Goal: Task Accomplishment & Management: Manage account settings

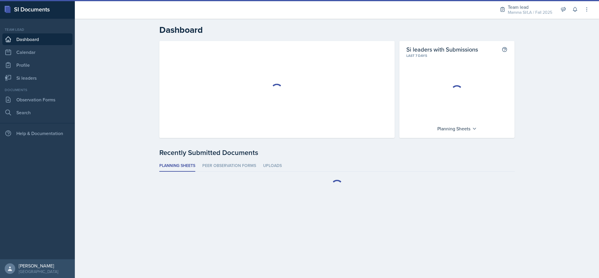
click at [519, 9] on div "Mamma SI/LA / Fall 2025" at bounding box center [530, 12] width 44 height 6
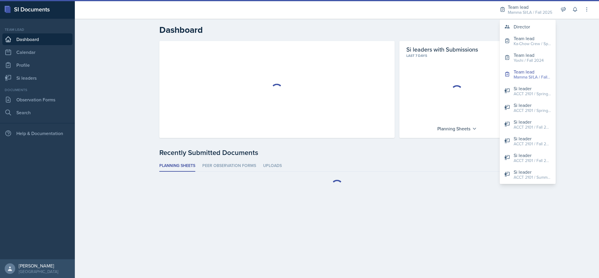
click at [526, 26] on div "Director" at bounding box center [522, 26] width 16 height 7
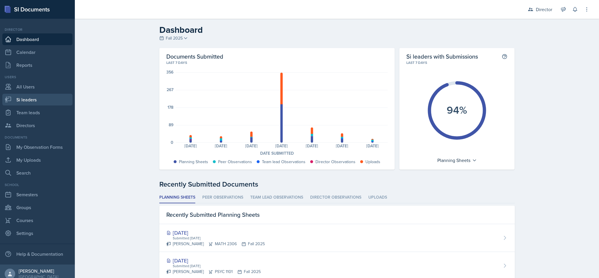
click at [22, 102] on link "Si leaders" at bounding box center [37, 100] width 70 height 12
select select "2bed604d-1099-4043-b1bc-2365e8740244"
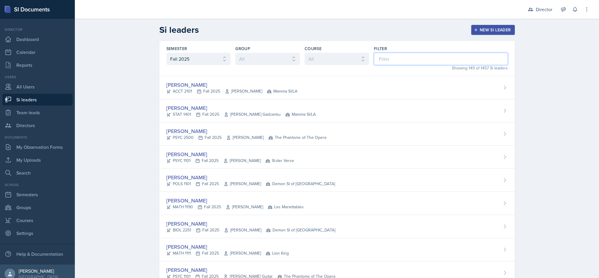
click at [412, 58] on input at bounding box center [441, 59] width 134 height 12
type input "bu"
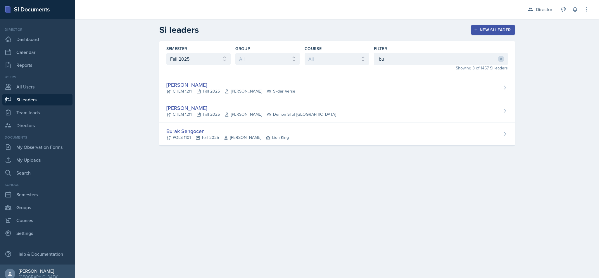
click at [361, 143] on div "Burak Sengocen POLS 1101 Fall 2025 [PERSON_NAME] Lion King" at bounding box center [337, 133] width 356 height 23
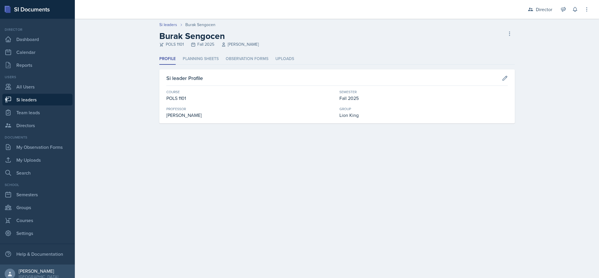
click at [206, 63] on li "Planning Sheets" at bounding box center [201, 58] width 36 height 11
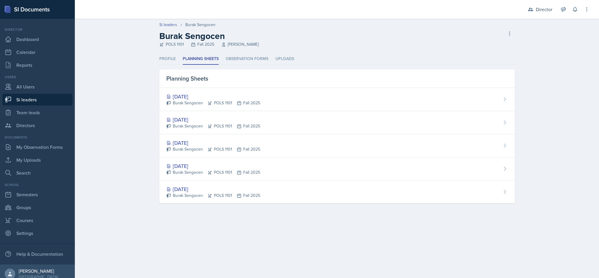
click at [472, 188] on div "[DATE] Burak Sengocen POLS 1101 Fall 2025" at bounding box center [337, 191] width 356 height 23
click at [329, 125] on div "[DATE] Burak Sengocen POLS 1101 Fall 2025" at bounding box center [337, 122] width 356 height 23
click at [318, 144] on div "[DATE] Burak Sengocen POLS 1101 Fall 2025" at bounding box center [337, 145] width 356 height 23
click at [347, 176] on div "[DATE] Burak Sengocen POLS 1101 Fall 2025" at bounding box center [337, 168] width 356 height 23
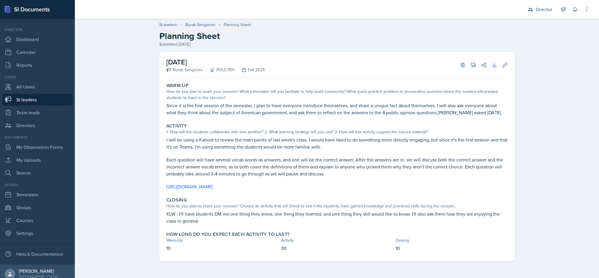
click at [40, 101] on link "Si leaders" at bounding box center [37, 100] width 70 height 12
select select "2bed604d-1099-4043-b1bc-2365e8740244"
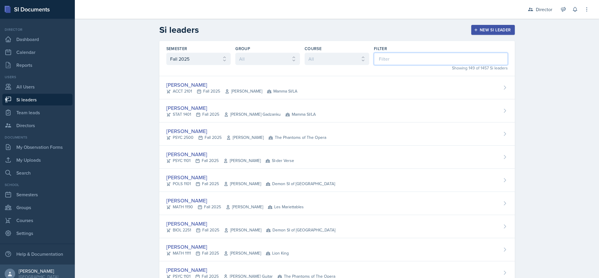
click at [378, 61] on input at bounding box center [441, 59] width 134 height 12
type input "[PERSON_NAME]"
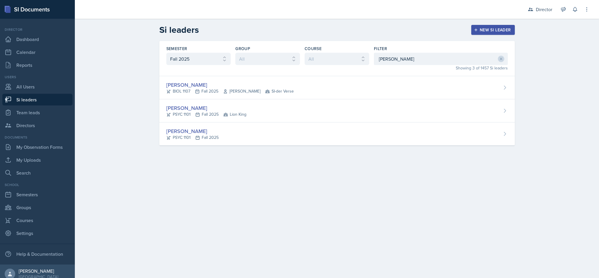
click at [399, 111] on div "[PERSON_NAME] PSYC 1101 Fall 2025 Lion King" at bounding box center [337, 110] width 356 height 23
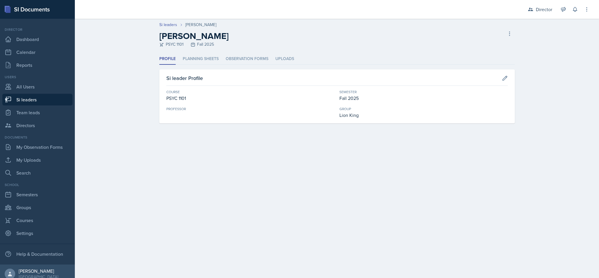
click at [209, 56] on li "Planning Sheets" at bounding box center [201, 58] width 36 height 11
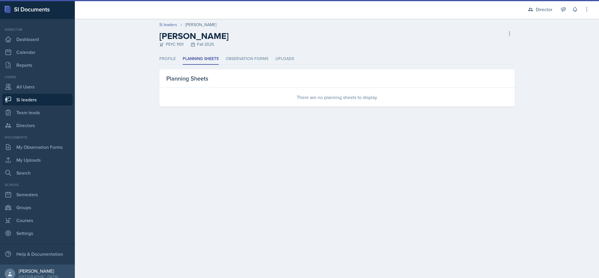
select select "2bed604d-1099-4043-b1bc-2365e8740244"
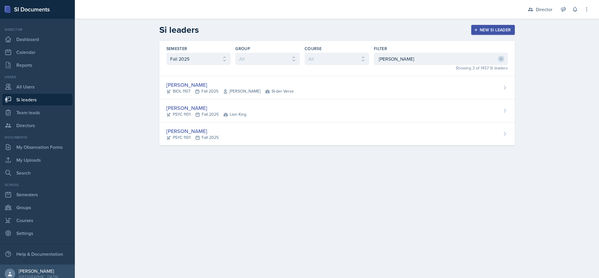
click at [300, 135] on div "[PERSON_NAME] PSYC 1101 Fall 2025" at bounding box center [337, 133] width 356 height 23
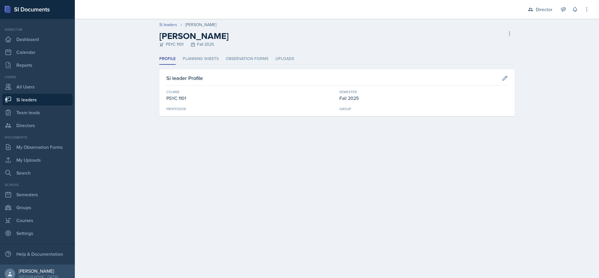
click at [198, 59] on li "Planning Sheets" at bounding box center [201, 58] width 36 height 11
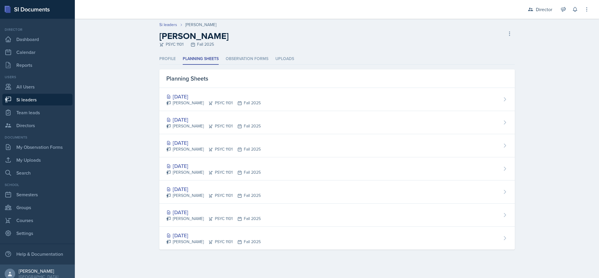
click at [171, 59] on li "Profile" at bounding box center [167, 58] width 16 height 11
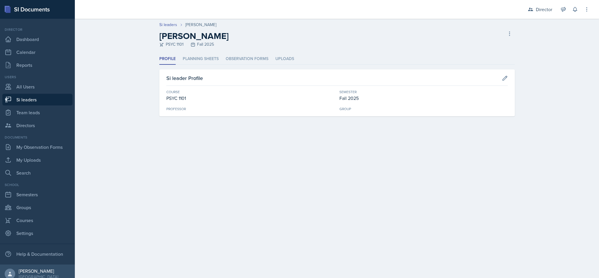
click at [420, 101] on div "Fall 2025" at bounding box center [424, 97] width 168 height 7
click at [500, 79] on button at bounding box center [505, 78] width 11 height 11
select select "93a945cf-eb40-40a1-82f0-d0905c6d75b7"
select select "2bed604d-1099-4043-b1bc-2365e8740244"
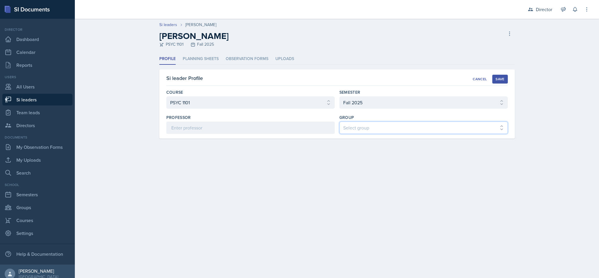
click at [433, 125] on select "Select group Demon SI of [GEOGRAPHIC_DATA] Les Mariettables Lion King Mamma SI/…" at bounding box center [424, 127] width 168 height 12
select select "03df2469-1098-498a-a2e2-8023a988d861"
click at [340, 122] on select "Select group Demon SI of [GEOGRAPHIC_DATA] Les Mariettables Lion King Mamma SI/…" at bounding box center [424, 127] width 168 height 12
click at [501, 77] on div "Save" at bounding box center [500, 79] width 9 height 5
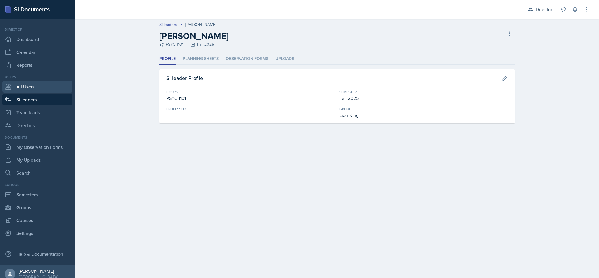
click at [46, 92] on link "All Users" at bounding box center [37, 87] width 70 height 12
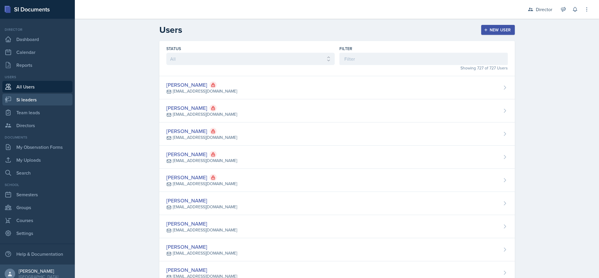
click at [43, 99] on link "Si leaders" at bounding box center [37, 100] width 70 height 12
select select "2bed604d-1099-4043-b1bc-2365e8740244"
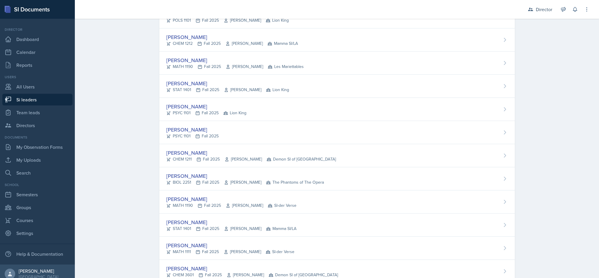
scroll to position [2105, 0]
click at [278, 144] on div "[PERSON_NAME] PSYC 1101 Fall 2025" at bounding box center [337, 132] width 356 height 23
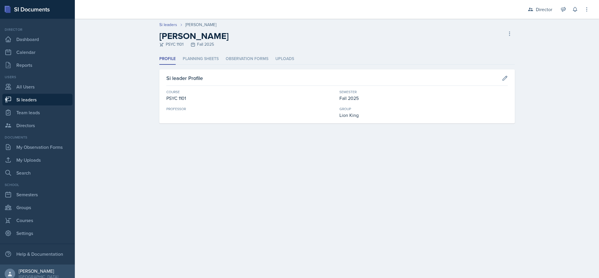
click at [288, 60] on li "Uploads" at bounding box center [285, 58] width 19 height 11
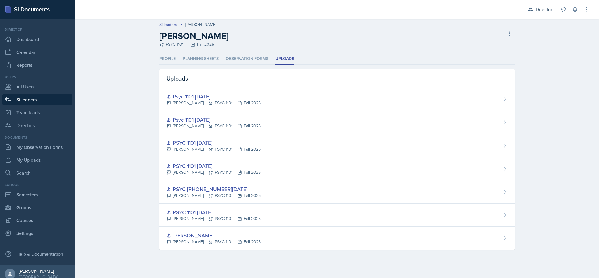
click at [170, 62] on li "Profile" at bounding box center [167, 58] width 16 height 11
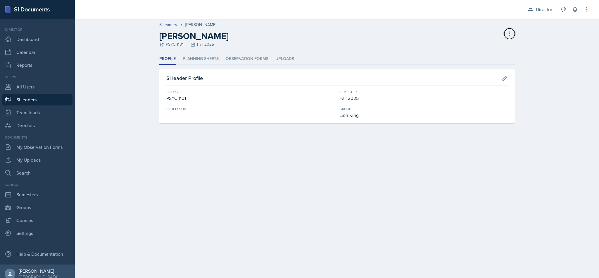
click at [510, 35] on icon at bounding box center [510, 34] width 1 height 4
click at [210, 59] on li "Planning Sheets" at bounding box center [201, 58] width 36 height 11
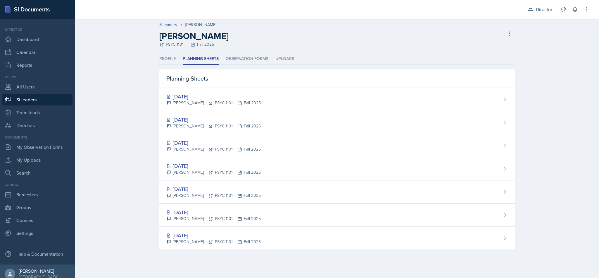
select select "2bed604d-1099-4043-b1bc-2365e8740244"
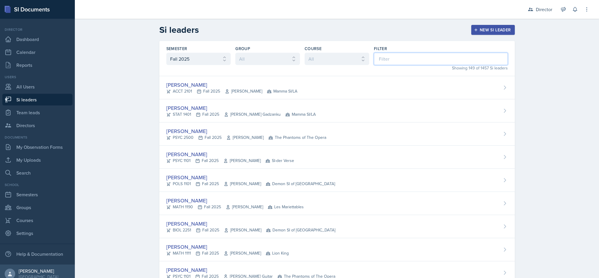
click at [395, 61] on input at bounding box center [441, 59] width 134 height 12
type input "[PERSON_NAME]"
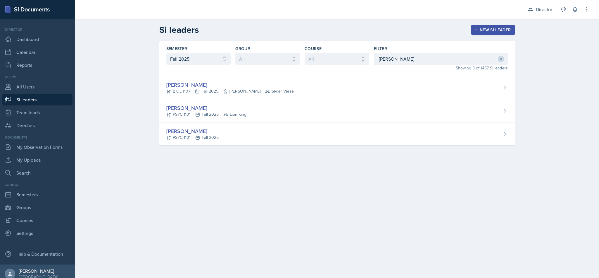
click at [349, 138] on div "[PERSON_NAME] PSYC 1101 Fall 2025" at bounding box center [337, 133] width 356 height 23
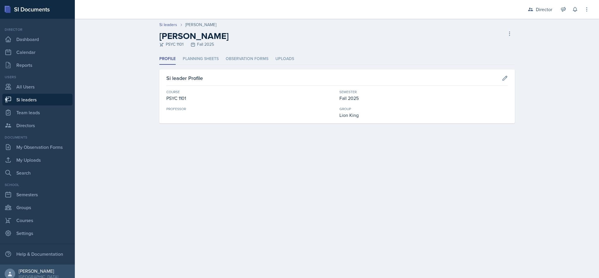
click at [212, 62] on li "Planning Sheets" at bounding box center [201, 58] width 36 height 11
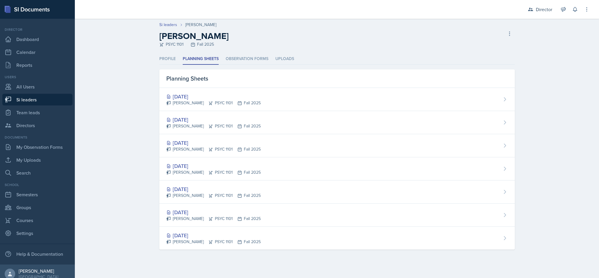
click at [292, 58] on li "Uploads" at bounding box center [285, 58] width 19 height 11
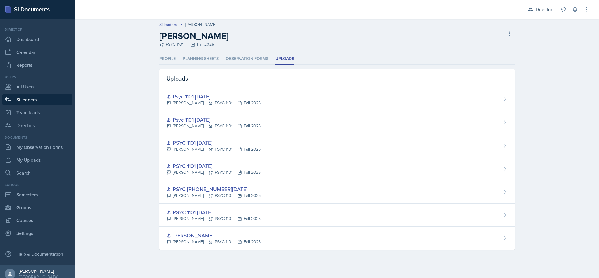
click at [256, 58] on li "Observation Forms" at bounding box center [247, 58] width 43 height 11
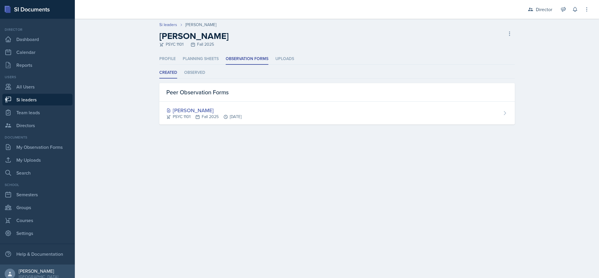
click at [173, 61] on li "Profile" at bounding box center [167, 58] width 16 height 11
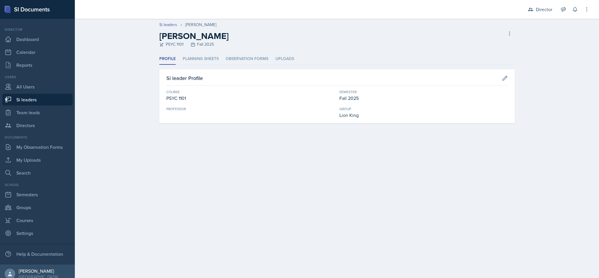
select select "2bed604d-1099-4043-b1bc-2365e8740244"
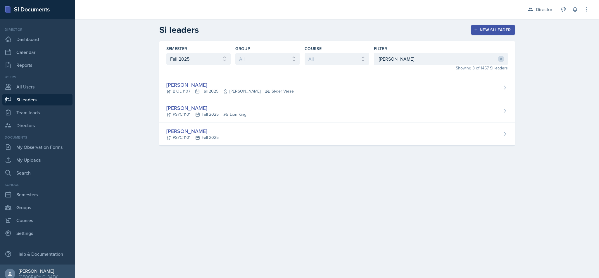
click at [282, 102] on div "[PERSON_NAME] PSYC 1101 Fall 2025 Lion King" at bounding box center [337, 110] width 356 height 23
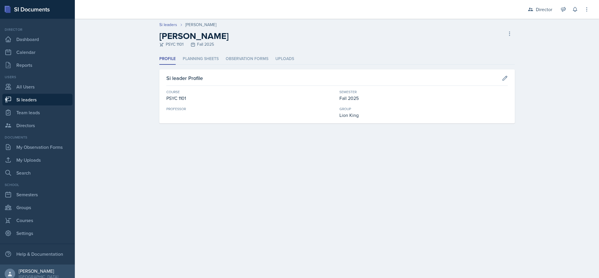
click at [210, 64] on li "Planning Sheets" at bounding box center [201, 58] width 36 height 11
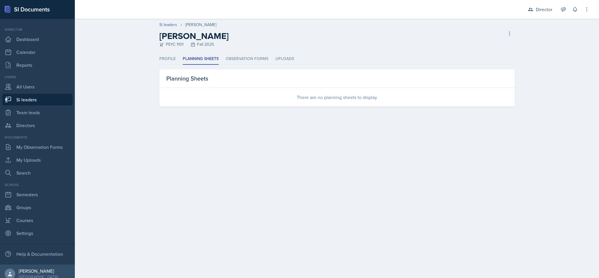
click at [251, 61] on li "Observation Forms" at bounding box center [247, 58] width 43 height 11
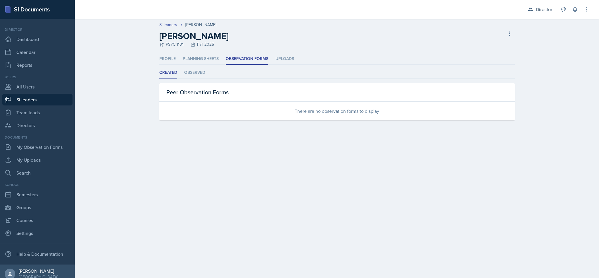
click at [280, 61] on li "Uploads" at bounding box center [285, 58] width 19 height 11
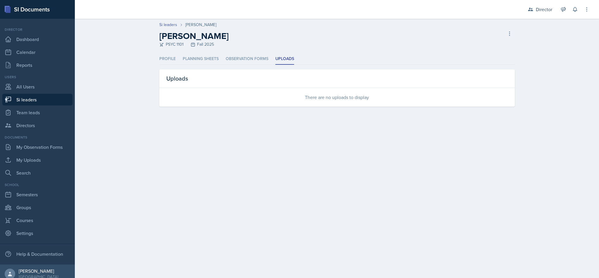
click at [166, 56] on li "Profile" at bounding box center [167, 58] width 16 height 11
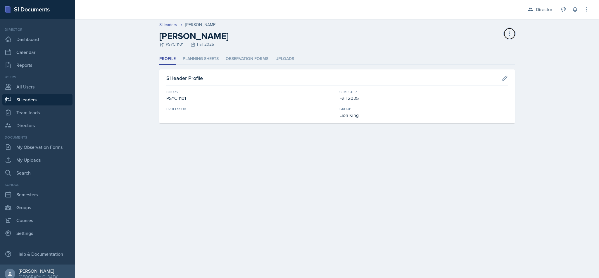
click at [508, 37] on button at bounding box center [510, 33] width 11 height 11
click at [487, 46] on div "[PERSON_NAME] leader" at bounding box center [485, 49] width 56 height 19
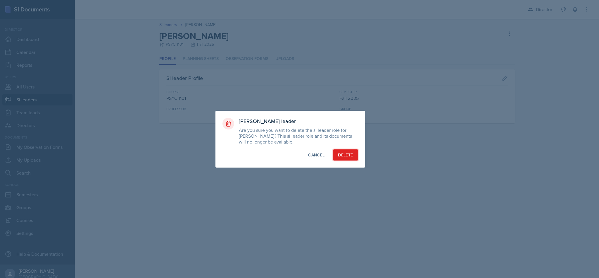
click at [349, 157] on div "Delete" at bounding box center [345, 155] width 15 height 6
select select "2bed604d-1099-4043-b1bc-2365e8740244"
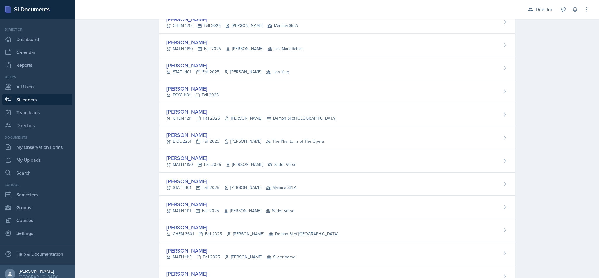
scroll to position [2124, 0]
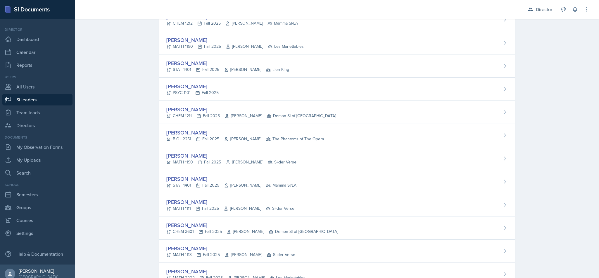
click at [317, 101] on div "[PERSON_NAME] PSYC 1101 Fall 2025" at bounding box center [337, 89] width 356 height 23
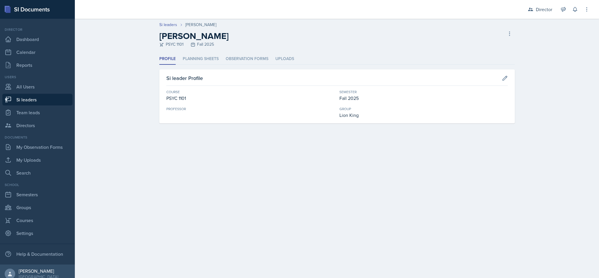
select select "2bed604d-1099-4043-b1bc-2365e8740244"
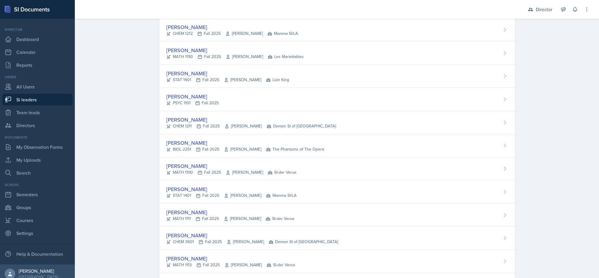
scroll to position [2117, 0]
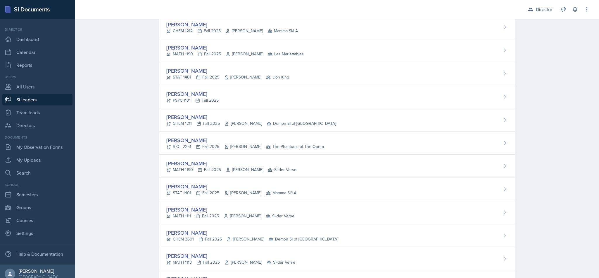
click at [305, 108] on div "[PERSON_NAME] PSYC 1101 Fall 2025" at bounding box center [337, 96] width 356 height 23
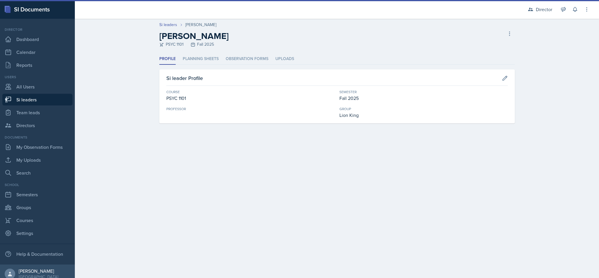
select select "2bed604d-1099-4043-b1bc-2365e8740244"
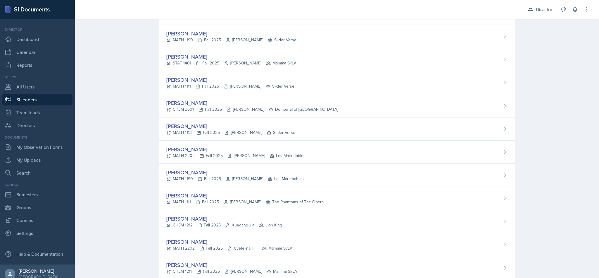
scroll to position [2240, 0]
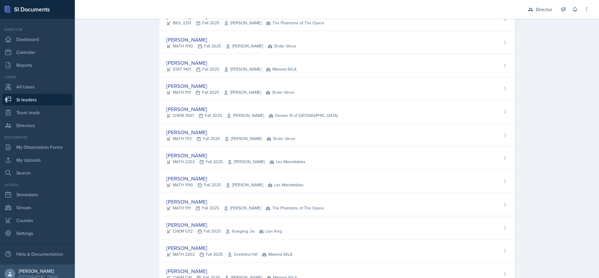
click at [321, 100] on div "[PERSON_NAME] MATH 1111 Fall 2025 [PERSON_NAME] SI-der Verse" at bounding box center [337, 88] width 356 height 23
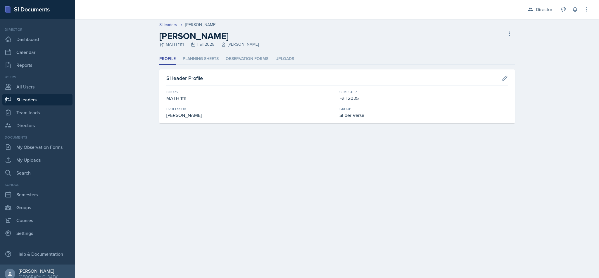
select select "2bed604d-1099-4043-b1bc-2365e8740244"
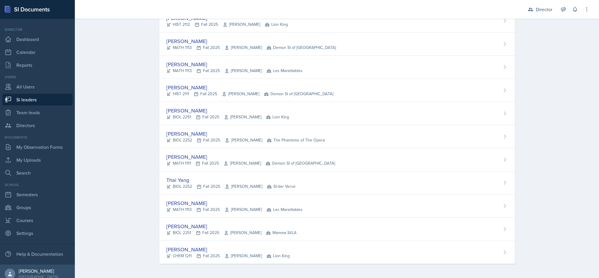
scroll to position [3252, 0]
click at [45, 102] on link "Si leaders" at bounding box center [37, 100] width 70 height 12
click at [45, 103] on link "Si leaders" at bounding box center [37, 100] width 70 height 12
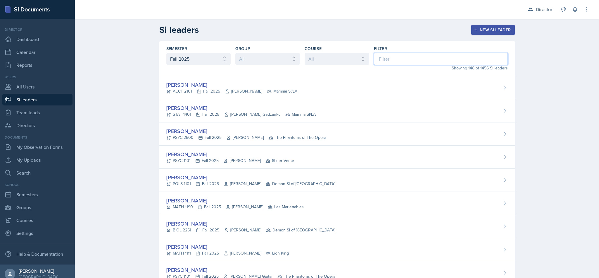
click at [399, 61] on input at bounding box center [441, 59] width 134 height 12
type input "ald"
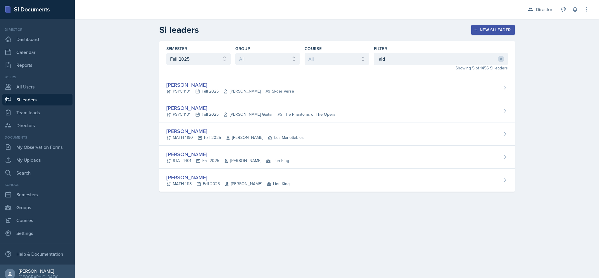
click at [287, 184] on div "[PERSON_NAME] MATH 1113 Fall 2025 [PERSON_NAME] Lion King" at bounding box center [337, 179] width 356 height 23
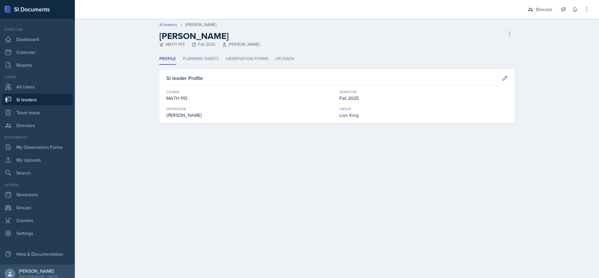
click at [204, 58] on li "Planning Sheets" at bounding box center [201, 58] width 36 height 11
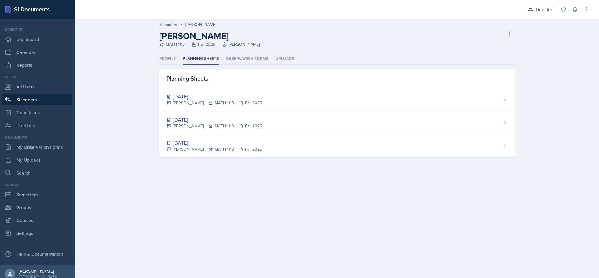
click at [350, 125] on div "[DATE] [PERSON_NAME] MATH 1113 Fall 2025" at bounding box center [337, 122] width 356 height 23
click at [266, 102] on div "[DATE] [PERSON_NAME] MATH 1113 Fall 2025" at bounding box center [337, 99] width 356 height 23
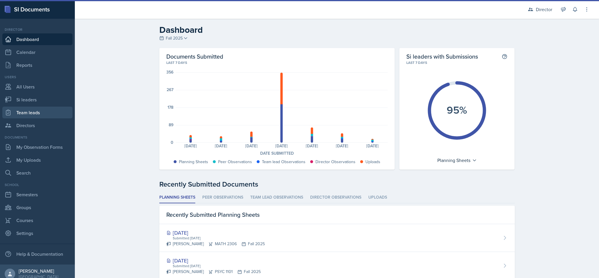
click at [32, 114] on link "Team leads" at bounding box center [37, 112] width 70 height 12
select select "2bed604d-1099-4043-b1bc-2365e8740244"
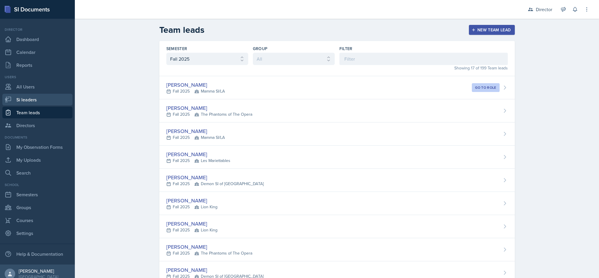
click at [36, 101] on link "Si leaders" at bounding box center [37, 100] width 70 height 12
select select "2bed604d-1099-4043-b1bc-2365e8740244"
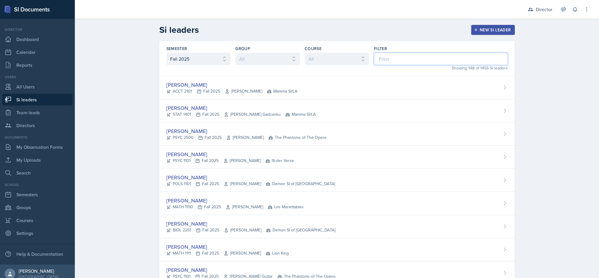
click at [394, 60] on input at bounding box center [441, 59] width 134 height 12
type input "h"
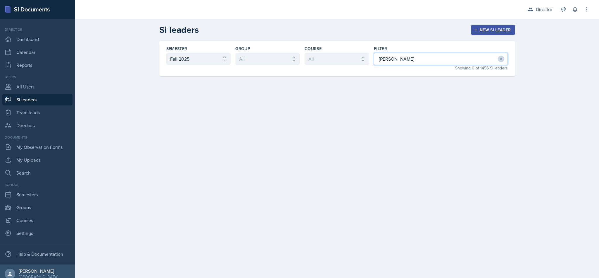
type input "ja"
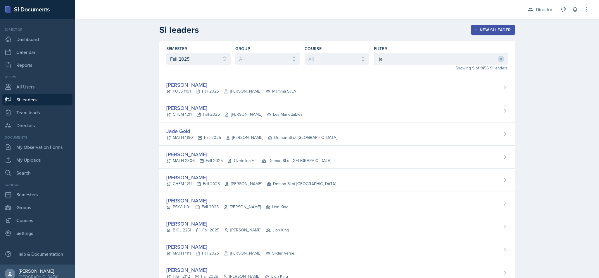
click at [364, 87] on div "Jada Barronton POLS 1101 Fall 2025 Semline Singleton Mamma SI/LA" at bounding box center [337, 87] width 356 height 23
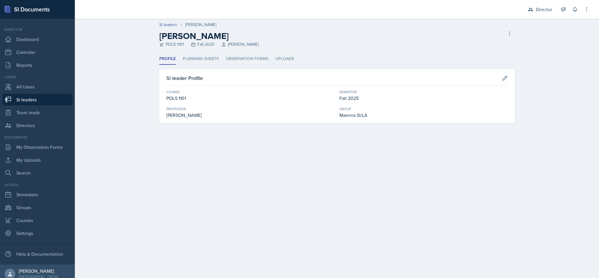
click at [204, 61] on li "Planning Sheets" at bounding box center [201, 58] width 36 height 11
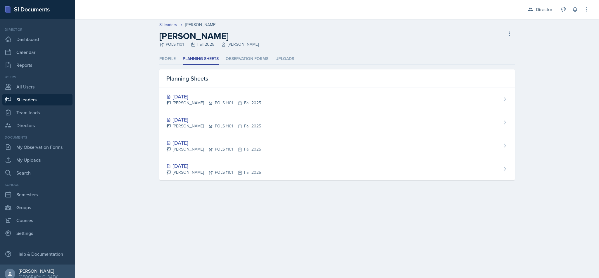
click at [312, 148] on div "Sep 4th, 2025 Jada Barronton POLS 1101 Fall 2025" at bounding box center [337, 145] width 356 height 23
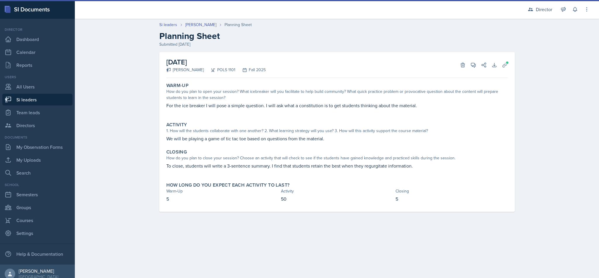
click at [469, 69] on div "September 4th, 2025 Jada Barronton POLS 1101 Fall 2025 Delete View Comments Com…" at bounding box center [337, 65] width 342 height 26
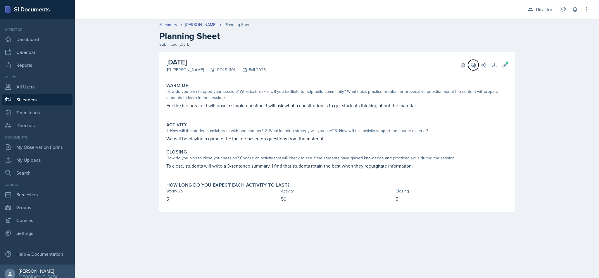
click at [475, 68] on button "View Comments" at bounding box center [473, 65] width 11 height 11
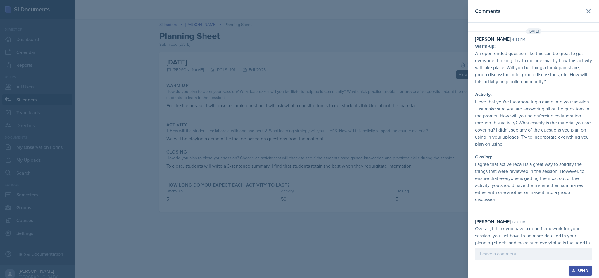
scroll to position [11, 0]
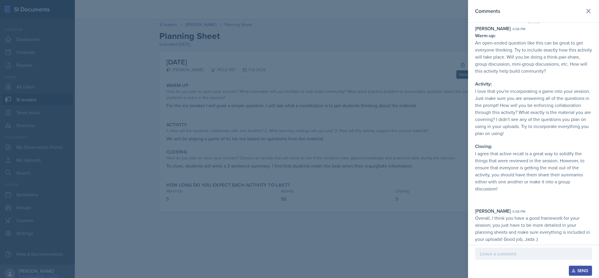
click at [587, 14] on header "Comments" at bounding box center [533, 11] width 131 height 23
click at [587, 11] on icon at bounding box center [589, 11] width 4 height 4
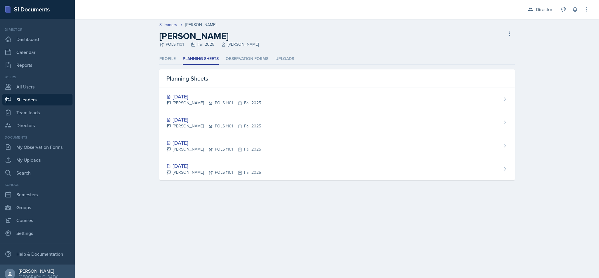
click at [281, 93] on div "Sep 10th, 2025 Jada Barronton POLS 1101 Fall 2025" at bounding box center [337, 99] width 356 height 23
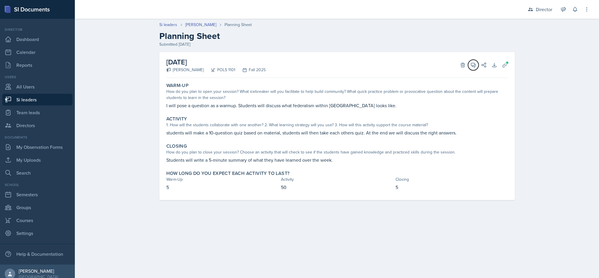
click at [473, 64] on icon at bounding box center [474, 65] width 6 height 6
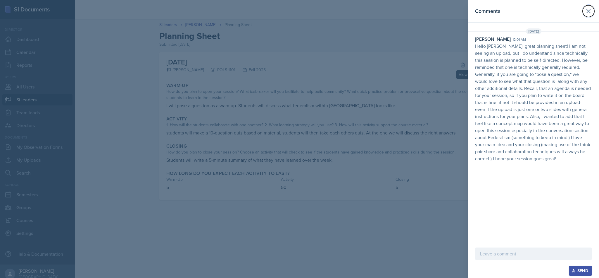
click at [588, 16] on button at bounding box center [589, 11] width 12 height 12
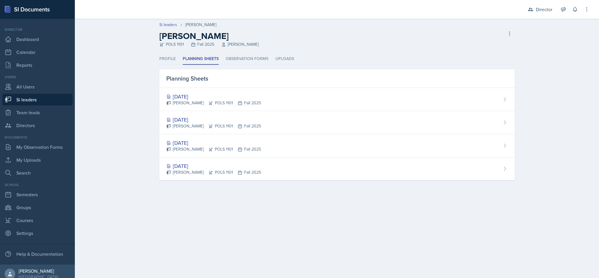
click at [42, 103] on link "Si leaders" at bounding box center [37, 100] width 70 height 12
click at [46, 111] on link "Team leads" at bounding box center [37, 112] width 70 height 12
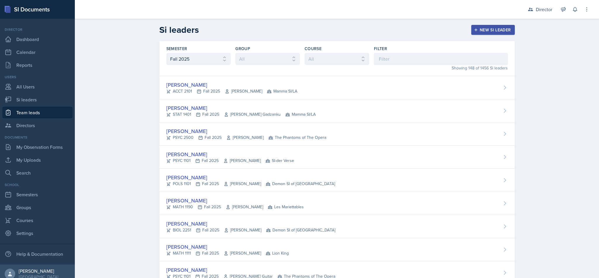
click at [42, 113] on link "Team leads" at bounding box center [37, 112] width 70 height 12
select select "2bed604d-1099-4043-b1bc-2365e8740244"
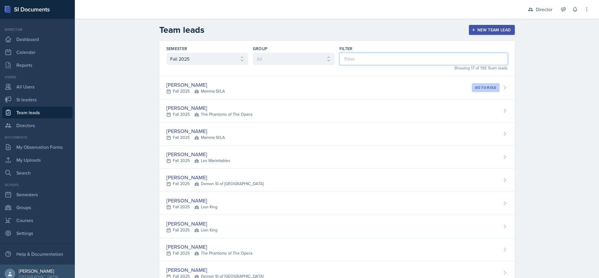
click at [400, 59] on input at bounding box center [424, 59] width 168 height 12
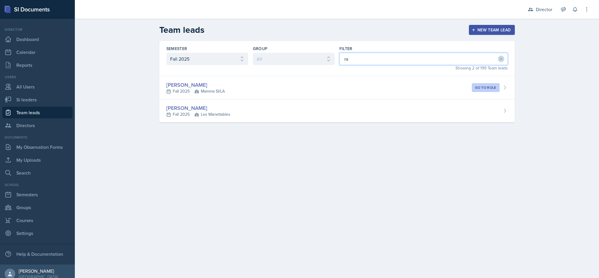
type input "r"
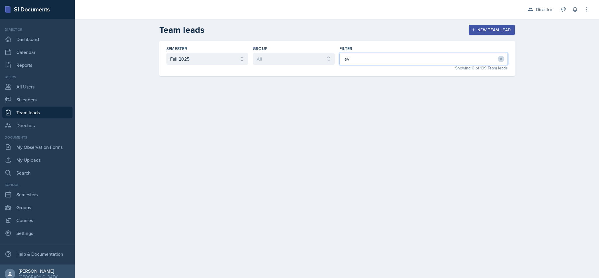
type input "e"
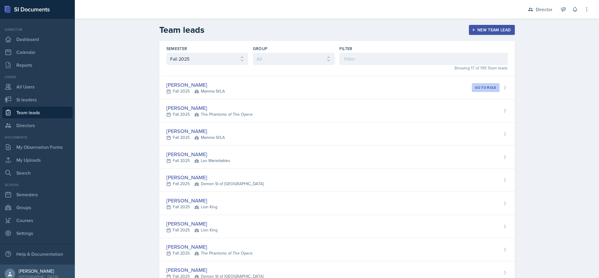
click at [541, 13] on div "Director" at bounding box center [544, 9] width 16 height 7
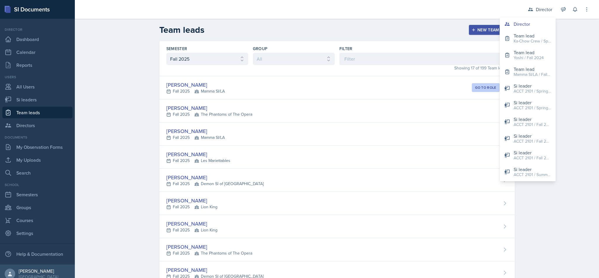
click at [581, 124] on div "Team leads New Team lead Semester All Fall 2025 Summer 2025 Spring 2025 Fall 20…" at bounding box center [337, 251] width 524 height 464
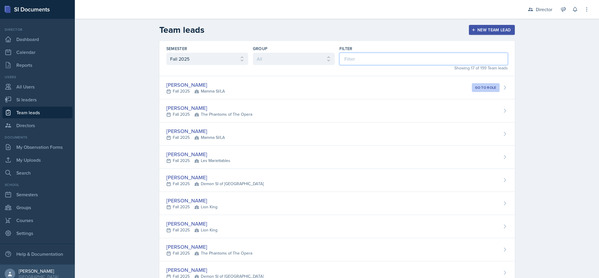
click at [451, 59] on input at bounding box center [424, 59] width 168 height 12
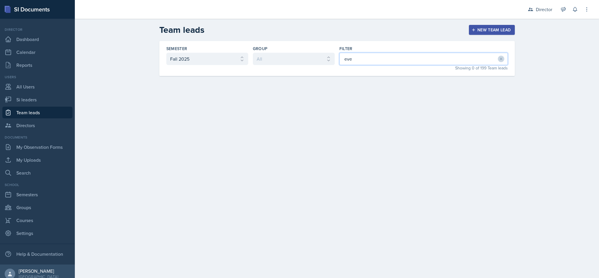
type input "ev"
click at [25, 101] on link "Si leaders" at bounding box center [37, 100] width 70 height 12
select select "2bed604d-1099-4043-b1bc-2365e8740244"
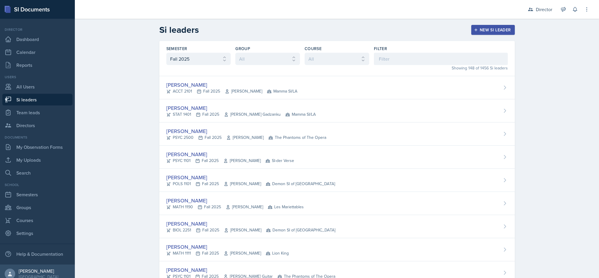
click at [22, 101] on link "Si leaders" at bounding box center [37, 100] width 70 height 12
click at [457, 58] on input at bounding box center [441, 59] width 134 height 12
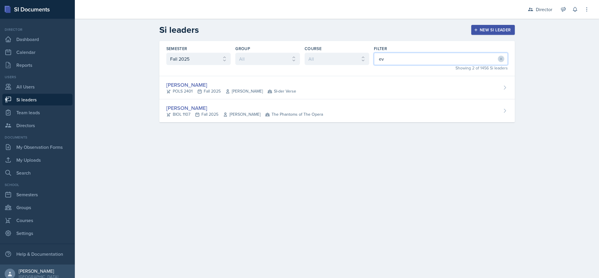
type input "e"
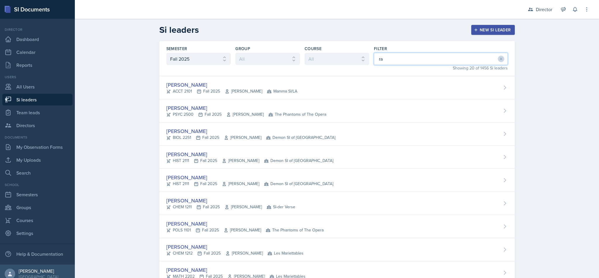
type input "r"
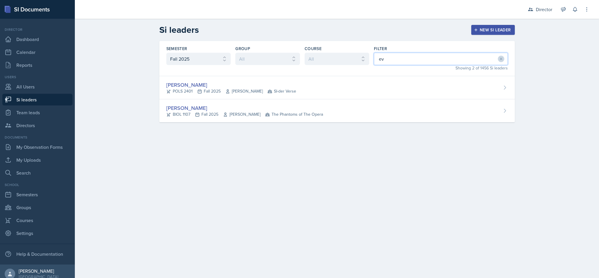
type input "e"
